Goal: Use online tool/utility: Utilize a website feature to perform a specific function

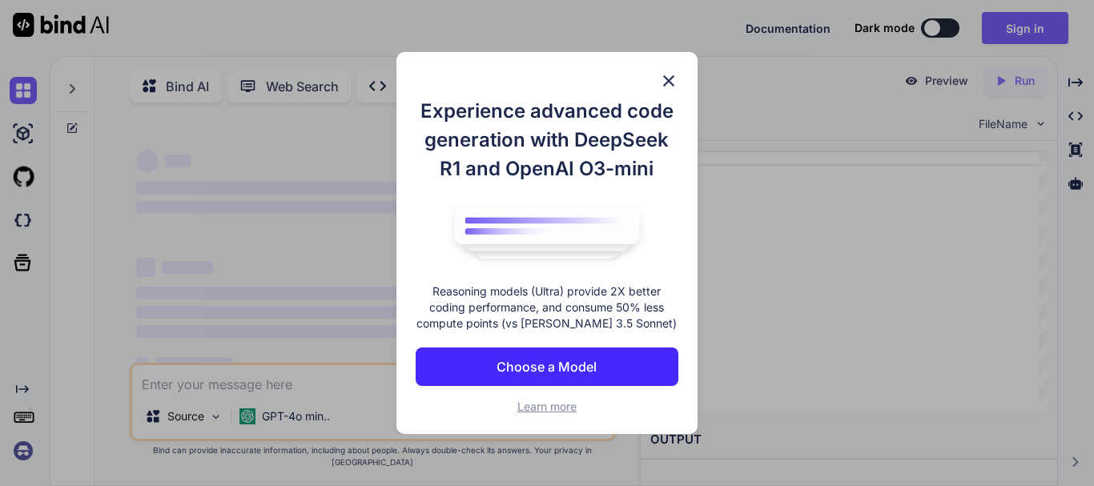
click at [666, 81] on img at bounding box center [668, 80] width 19 height 19
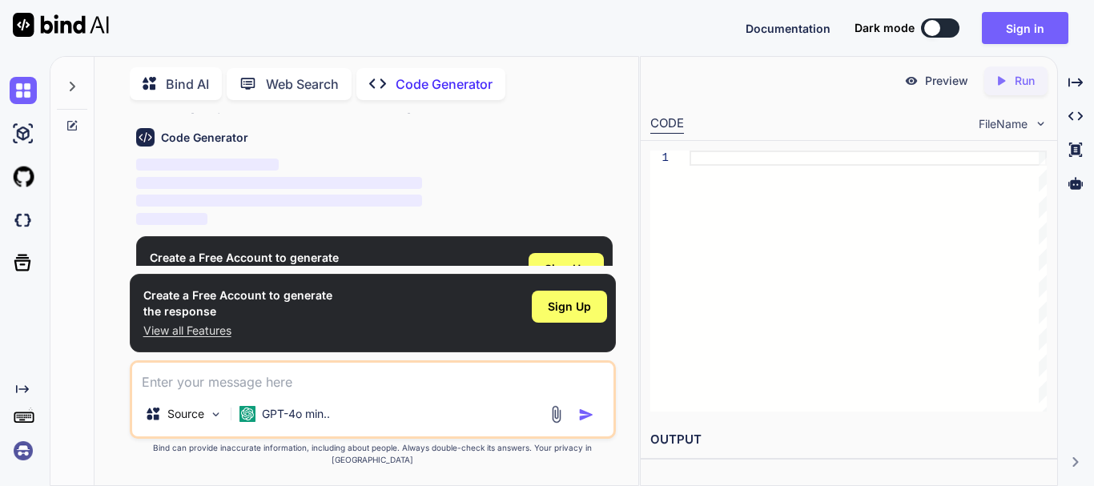
scroll to position [75, 0]
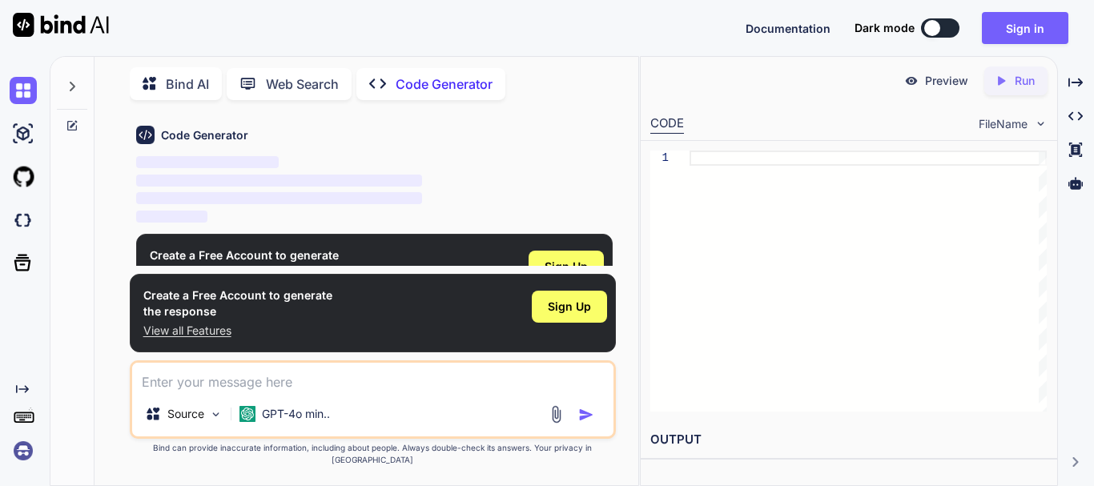
type textarea "x"
click at [343, 392] on textarea at bounding box center [373, 377] width 482 height 29
paste textarea "write a python script to analyze and extract bios region,me region,discriptor r…"
type textarea "write a python script to analyze and extract bios region,me region,discriptor r…"
type textarea "x"
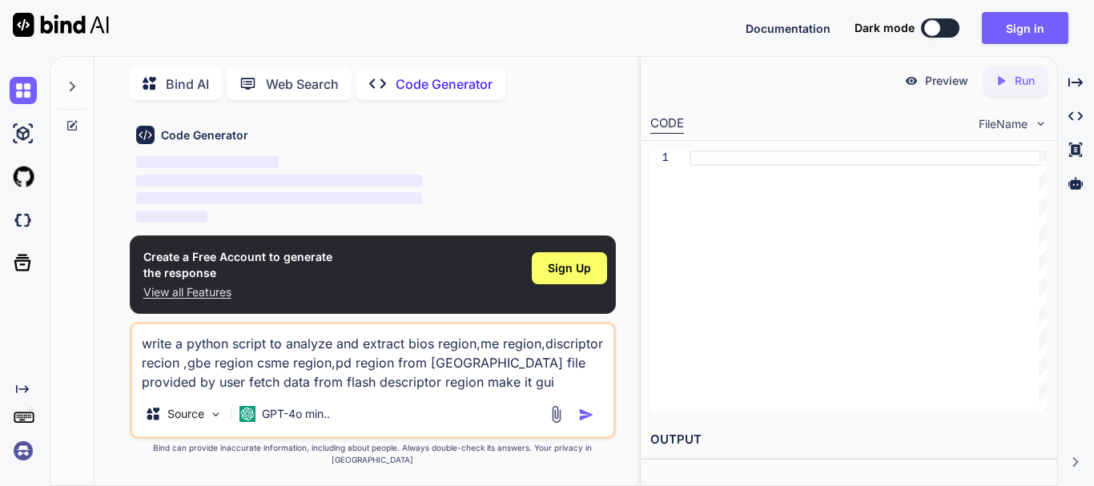
type textarea "write a python script to analyze and extract bios region,me region,discriptor r…"
click at [589, 423] on img "button" at bounding box center [586, 415] width 16 height 16
type textarea "x"
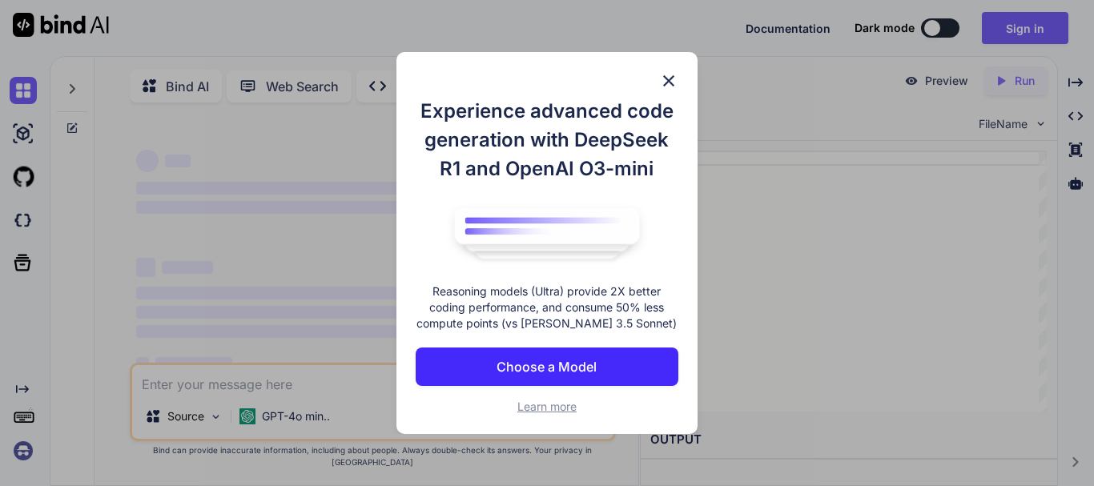
click at [668, 71] on img at bounding box center [668, 80] width 19 height 19
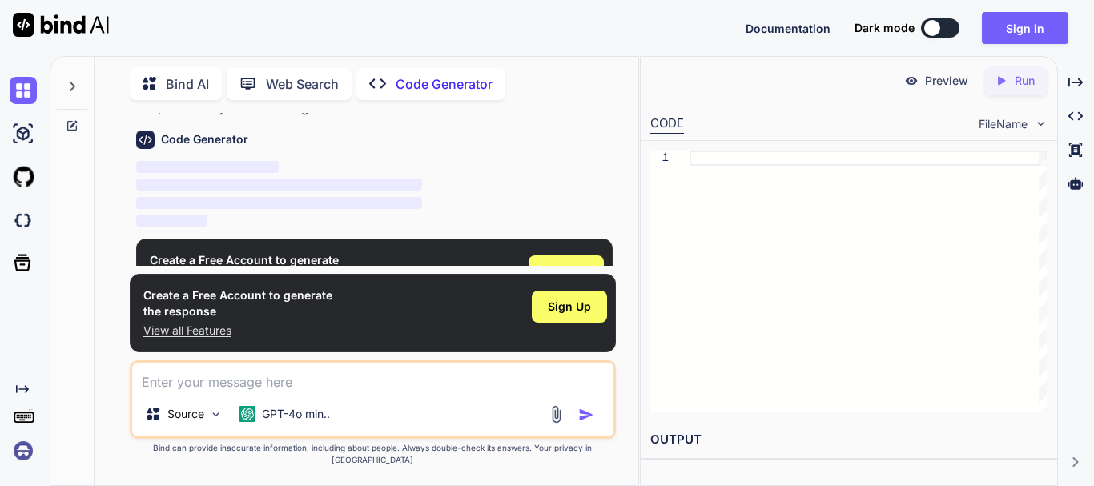
scroll to position [93, 0]
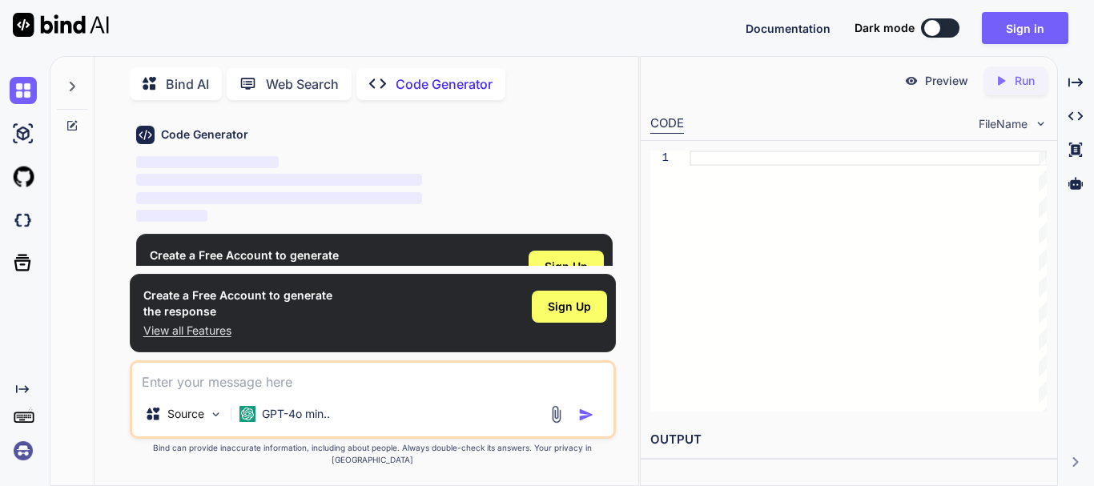
type textarea "x"
drag, startPoint x: 343, startPoint y: 138, endPoint x: 208, endPoint y: 398, distance: 293.1
paste textarea "write a python script to analyze and extract bios region,me region,discriptor r…"
type textarea "write a python script to analyze and extract bios region,me region,discriptor r…"
type textarea "x"
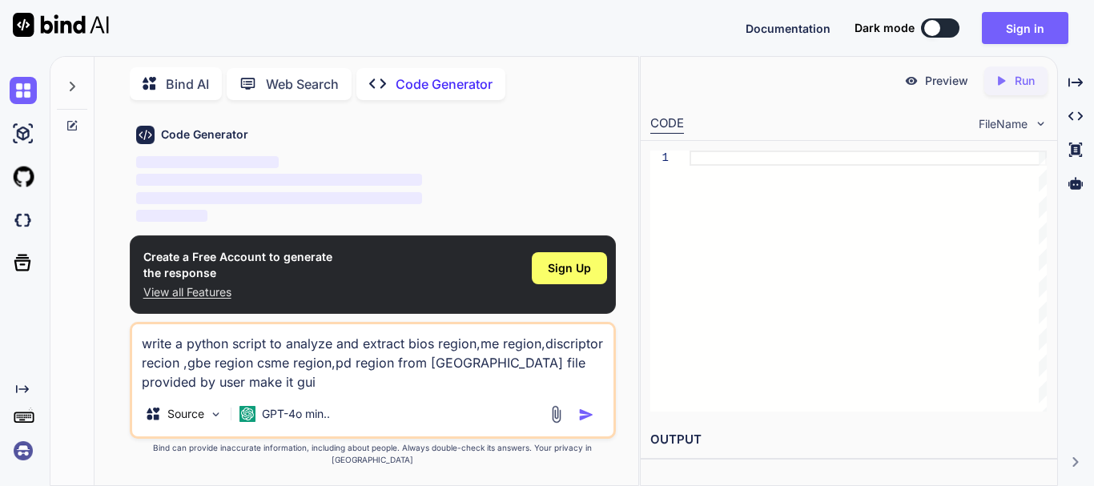
type textarea "write a python script to analyze and extract bios region,me region,discriptor r…"
click at [590, 423] on img "button" at bounding box center [586, 415] width 16 height 16
click at [578, 423] on img "button" at bounding box center [586, 415] width 16 height 16
